Goal: Transaction & Acquisition: Purchase product/service

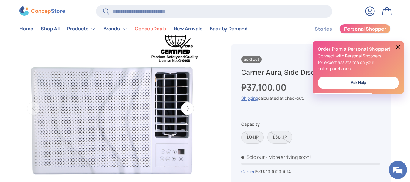
click at [398, 48] on button at bounding box center [397, 46] width 7 height 7
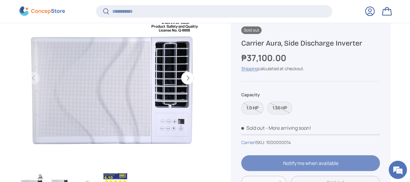
scroll to position [151, 0]
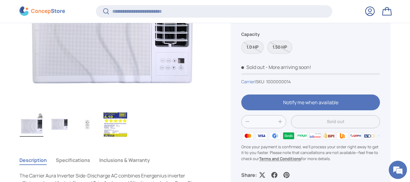
click at [279, 44] on label "1.50 HP" at bounding box center [279, 47] width 25 height 13
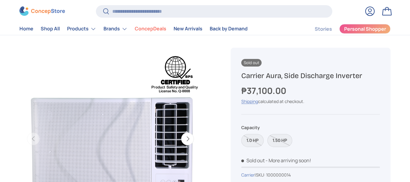
scroll to position [61, 0]
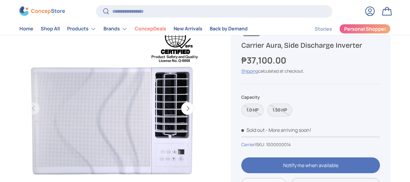
click at [282, 110] on label "1.50 HP" at bounding box center [279, 109] width 25 height 13
